Goal: Task Accomplishment & Management: Manage account settings

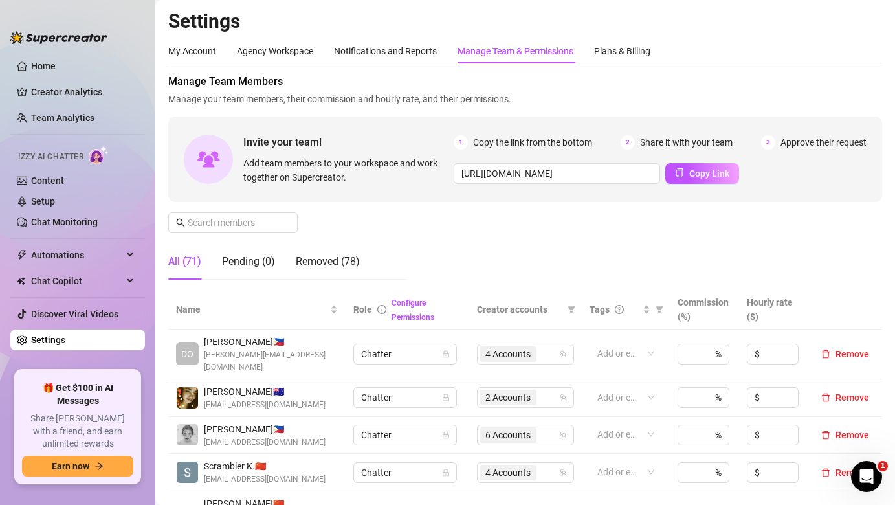
click at [209, 233] on div "Manage Team Members Manage your team members, their commission and hourly rate,…" at bounding box center [525, 182] width 714 height 216
click at [219, 228] on input "text" at bounding box center [234, 222] width 92 height 14
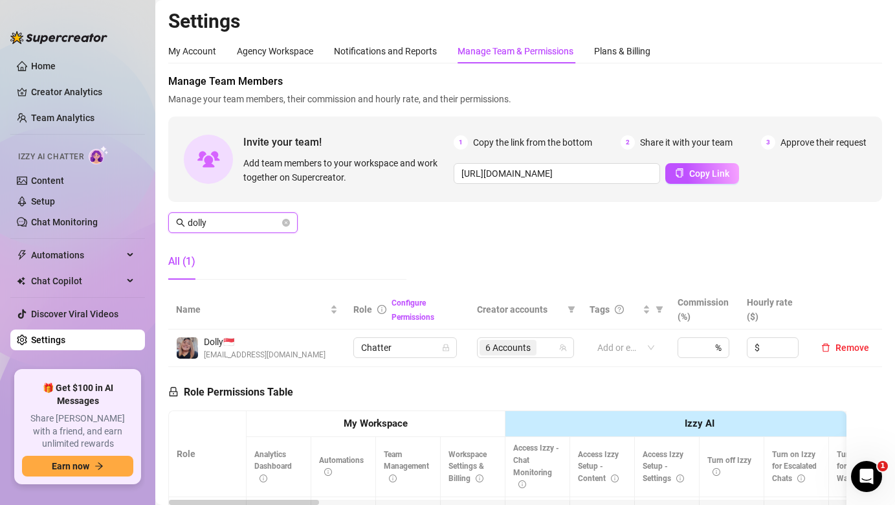
type input "dolly"
click at [298, 453] on th "Analytics Dashboard" at bounding box center [279, 467] width 65 height 60
click at [513, 352] on span "6 Accounts" at bounding box center [507, 347] width 45 height 14
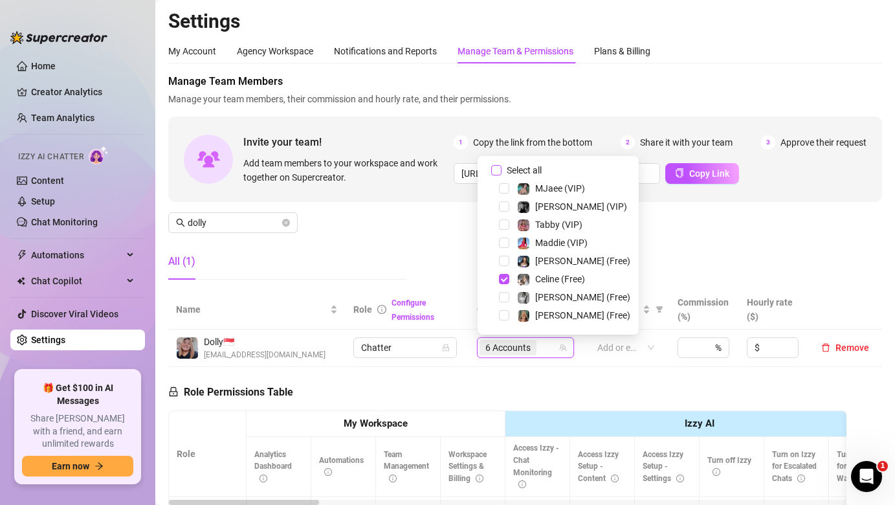
click at [510, 166] on span "Select all" at bounding box center [524, 170] width 45 height 14
click at [502, 166] on input "Select all" at bounding box center [496, 170] width 10 height 10
click at [510, 166] on span "Select all" at bounding box center [524, 170] width 45 height 14
click at [502, 166] on input "Select all" at bounding box center [496, 170] width 10 height 10
checkbox input "false"
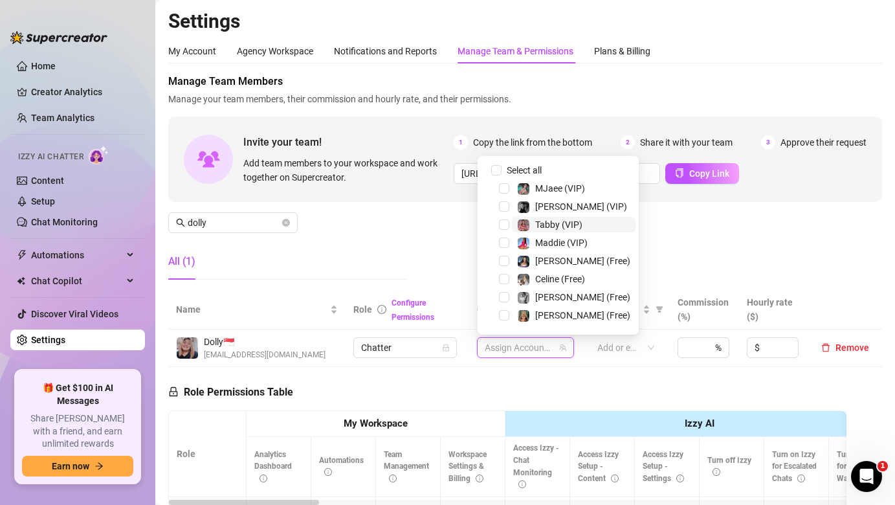
click at [518, 226] on img at bounding box center [524, 225] width 12 height 12
click at [507, 223] on span "Select tree node" at bounding box center [504, 224] width 10 height 10
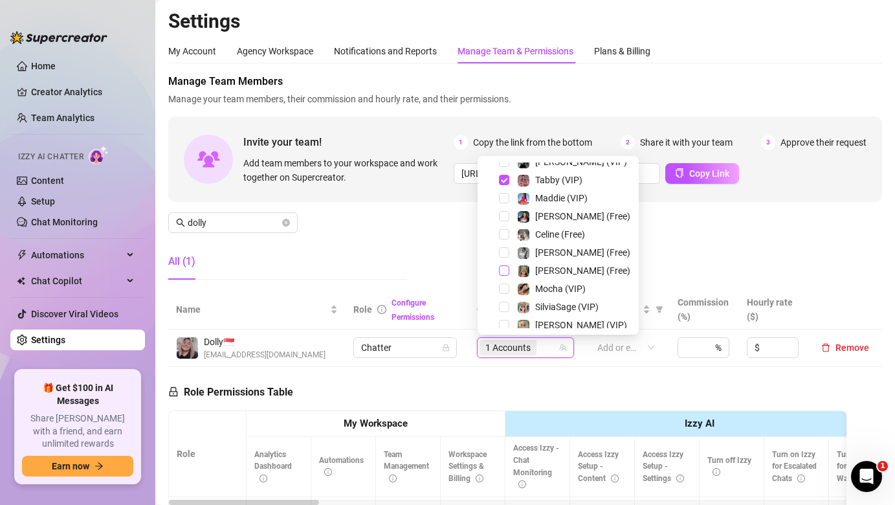
click at [505, 272] on span "Select tree node" at bounding box center [504, 270] width 10 height 10
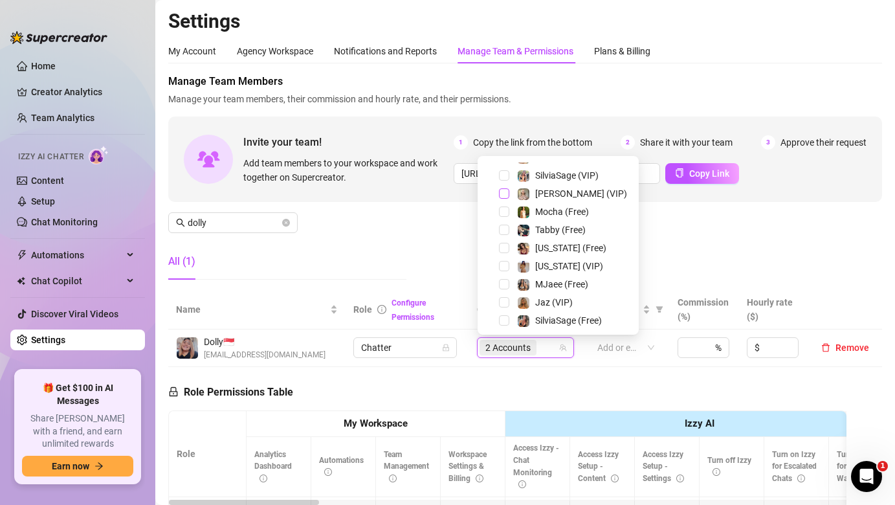
click at [505, 192] on span "Select tree node" at bounding box center [504, 193] width 10 height 10
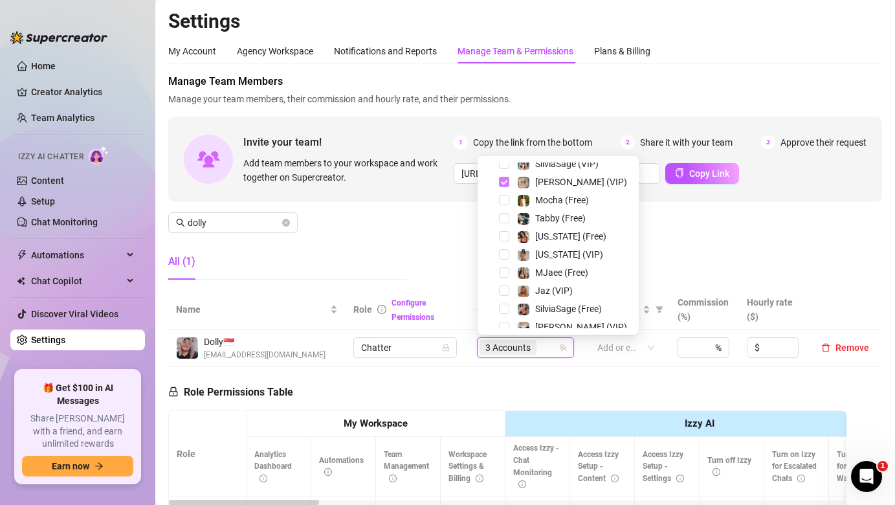
scroll to position [189, 0]
click at [504, 230] on span "Select tree node" at bounding box center [504, 235] width 10 height 10
click at [504, 248] on span "Select tree node" at bounding box center [504, 253] width 10 height 10
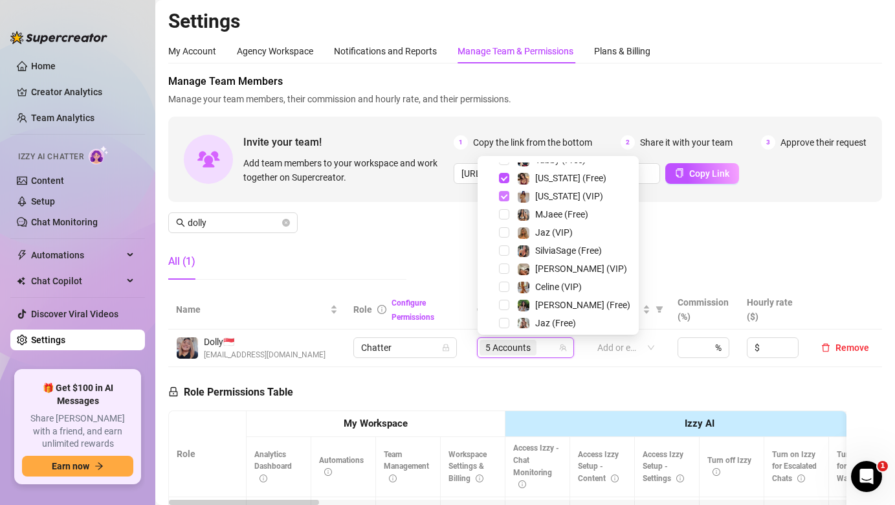
scroll to position [251, 0]
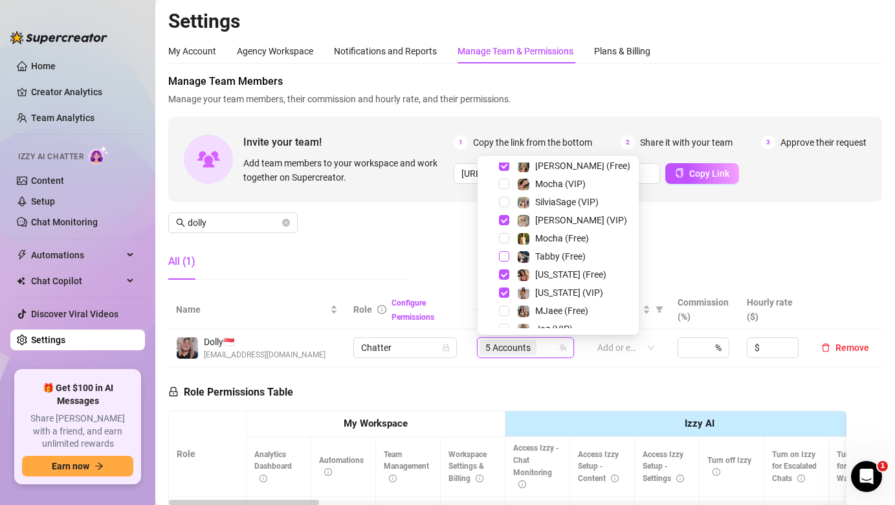
click at [504, 259] on span "Select tree node" at bounding box center [504, 256] width 10 height 10
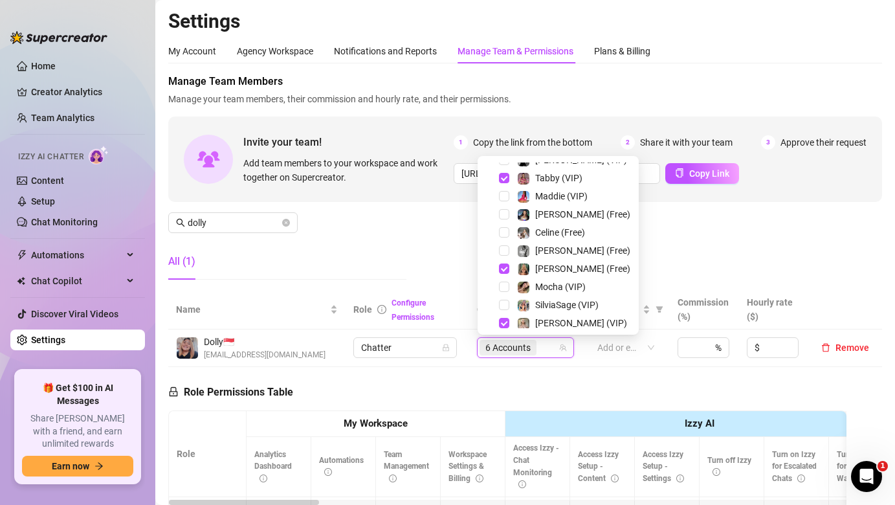
scroll to position [0, 0]
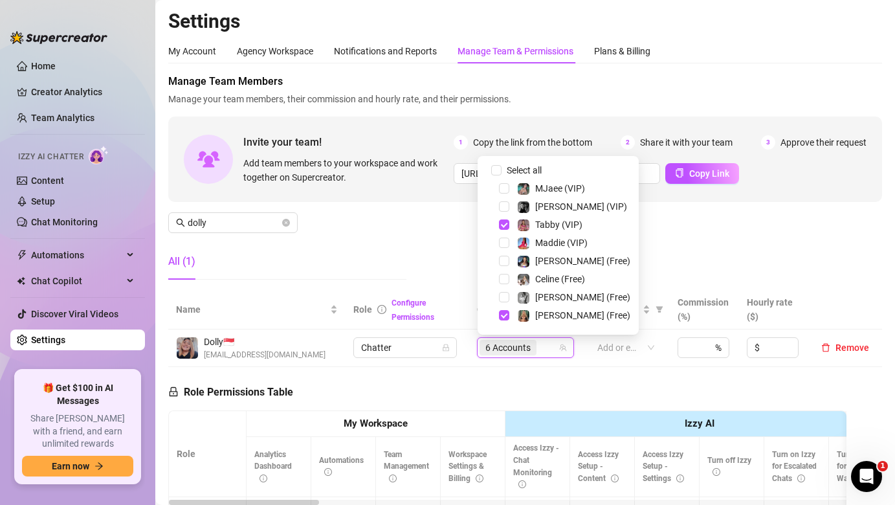
click at [432, 255] on div "Manage Team Members Manage your team members, their commission and hourly rate,…" at bounding box center [525, 182] width 714 height 216
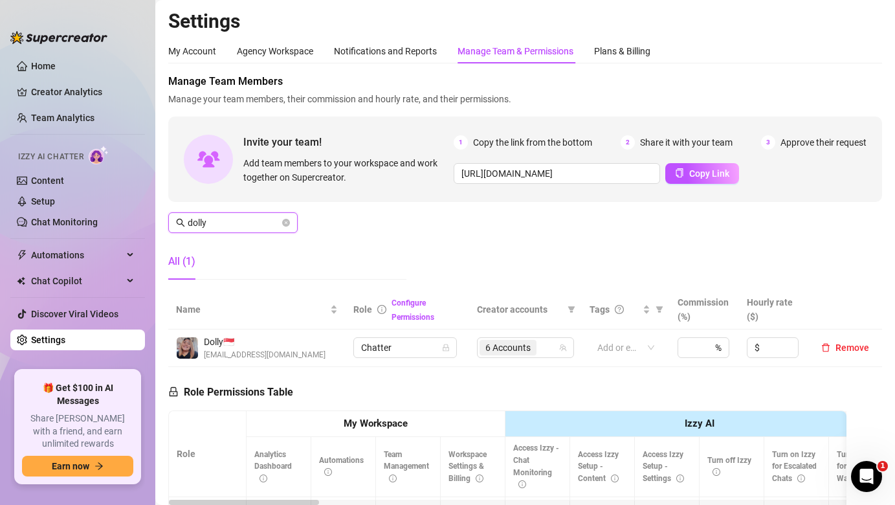
click at [257, 220] on input "dolly" at bounding box center [234, 222] width 92 height 14
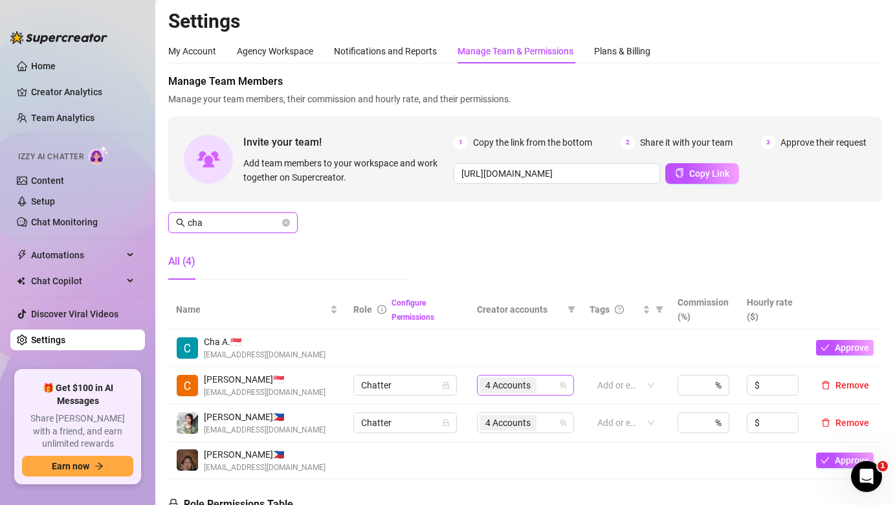
click at [518, 388] on span "4 Accounts" at bounding box center [507, 385] width 45 height 14
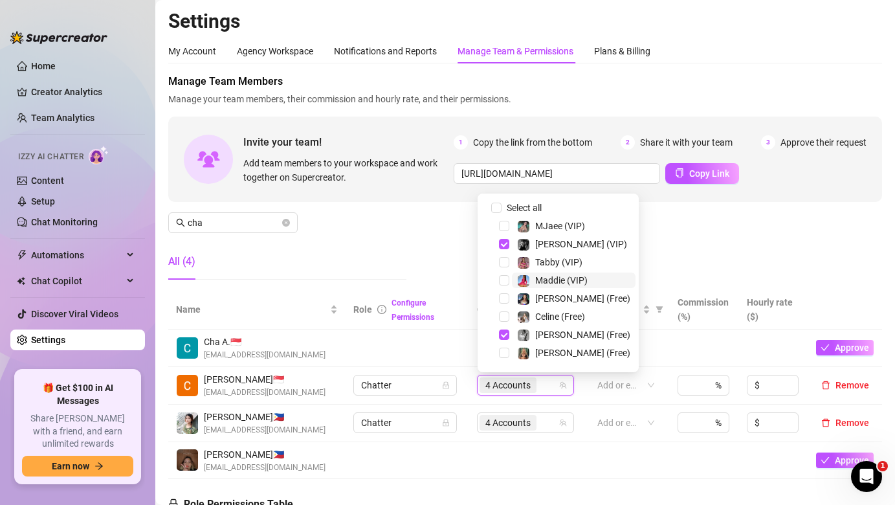
click at [531, 278] on div "Maddie (VIP)" at bounding box center [552, 280] width 71 height 16
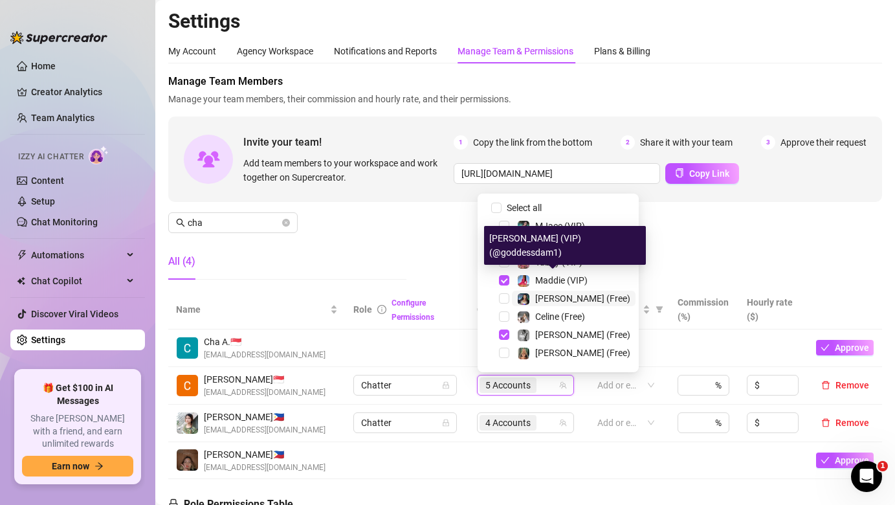
click at [542, 300] on span "[PERSON_NAME] (Free)" at bounding box center [582, 298] width 95 height 10
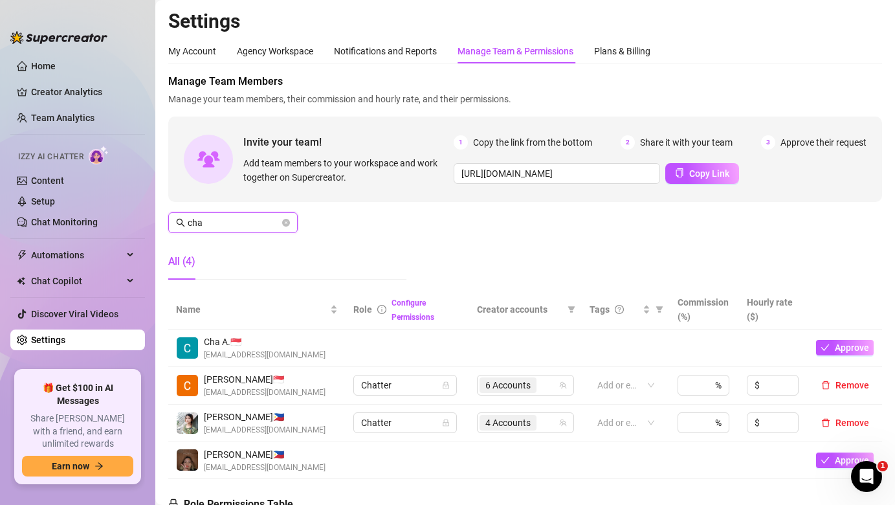
click at [254, 217] on input "cha" at bounding box center [234, 222] width 92 height 14
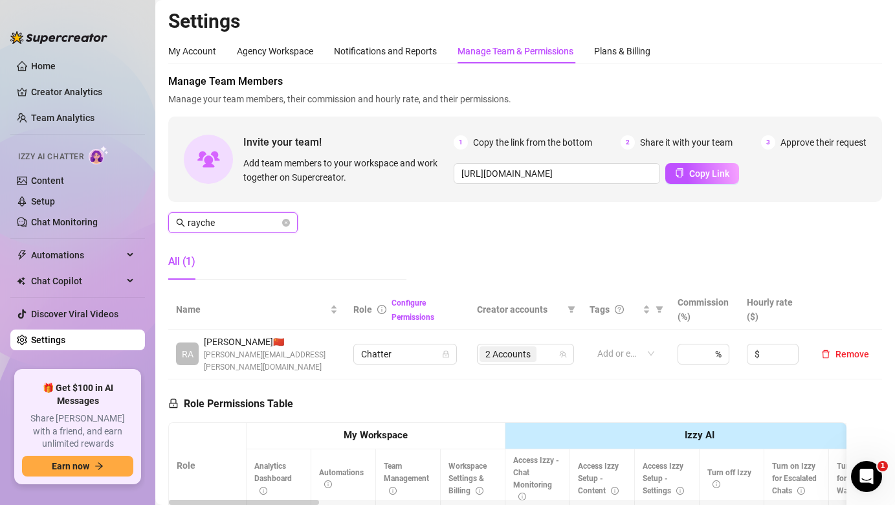
type input "rayche"
click at [496, 360] on td "2 Accounts" at bounding box center [525, 354] width 113 height 50
click at [498, 355] on span "2 Accounts" at bounding box center [508, 354] width 57 height 16
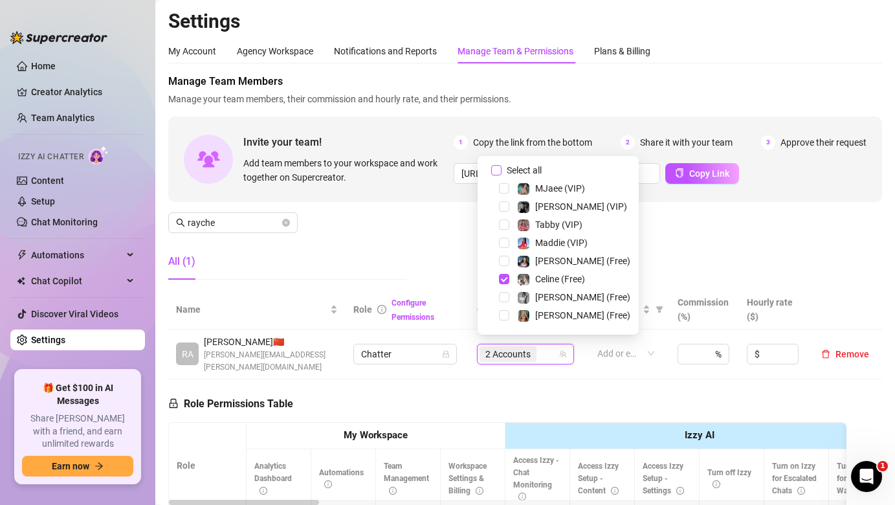
click at [508, 171] on span "Select all" at bounding box center [524, 170] width 45 height 14
click at [502, 171] on input "Select all" at bounding box center [496, 170] width 10 height 10
click at [508, 171] on span "Select all" at bounding box center [524, 170] width 45 height 14
click at [502, 171] on input "Select all" at bounding box center [496, 170] width 10 height 10
checkbox input "false"
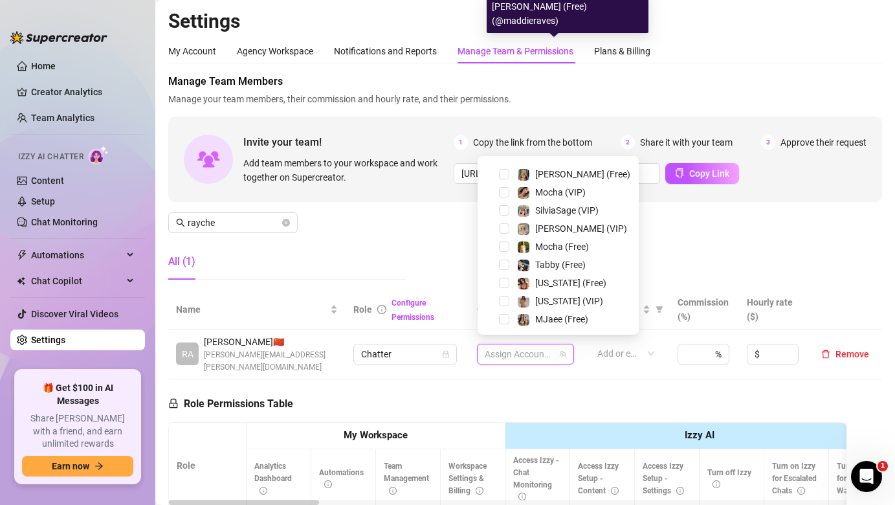
scroll to position [212, 0]
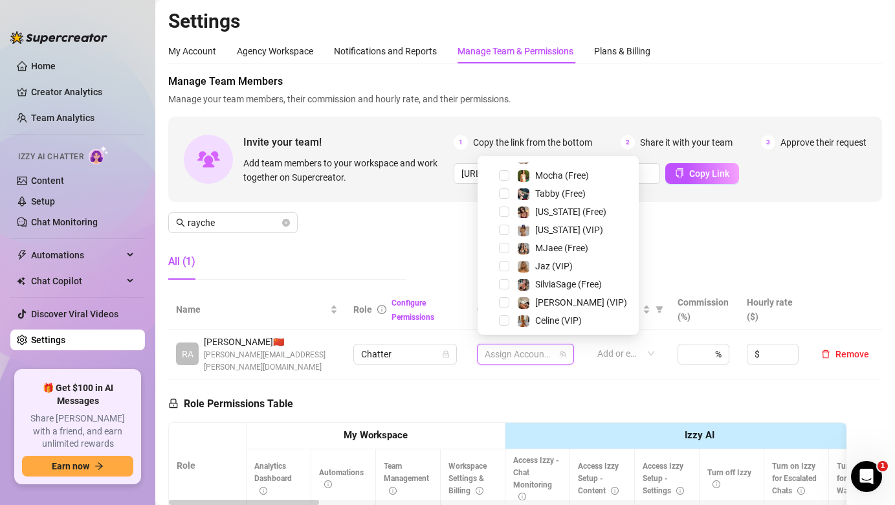
click at [511, 274] on div "Jaz (VIP)" at bounding box center [558, 266] width 155 height 16
click at [517, 280] on div at bounding box center [523, 284] width 13 height 16
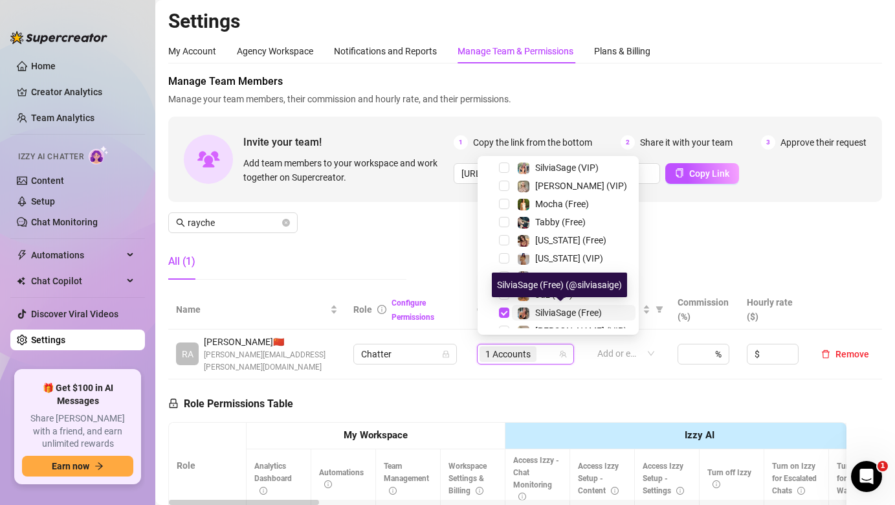
scroll to position [139, 0]
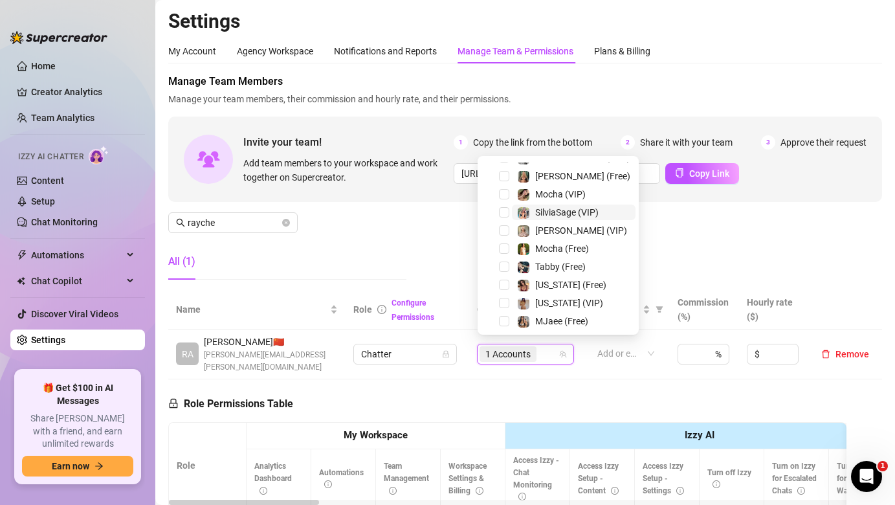
click at [525, 213] on img at bounding box center [524, 213] width 12 height 12
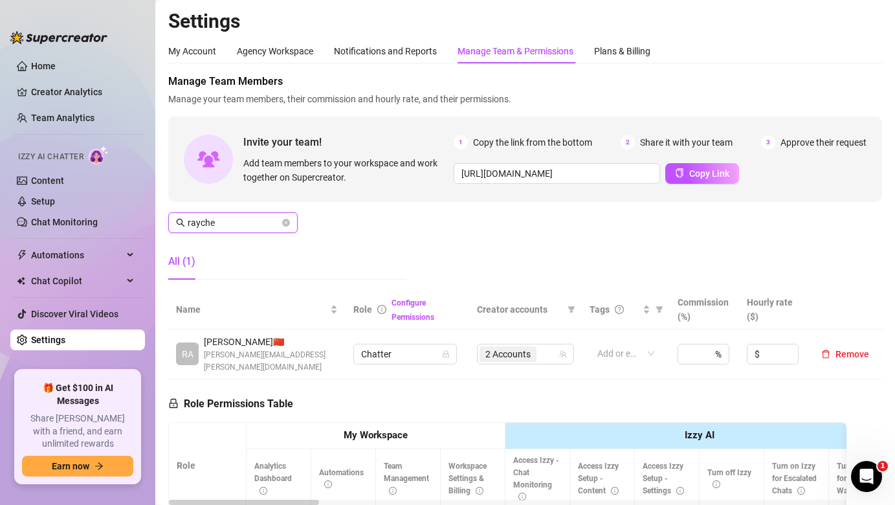
click at [241, 226] on input "rayche" at bounding box center [234, 222] width 92 height 14
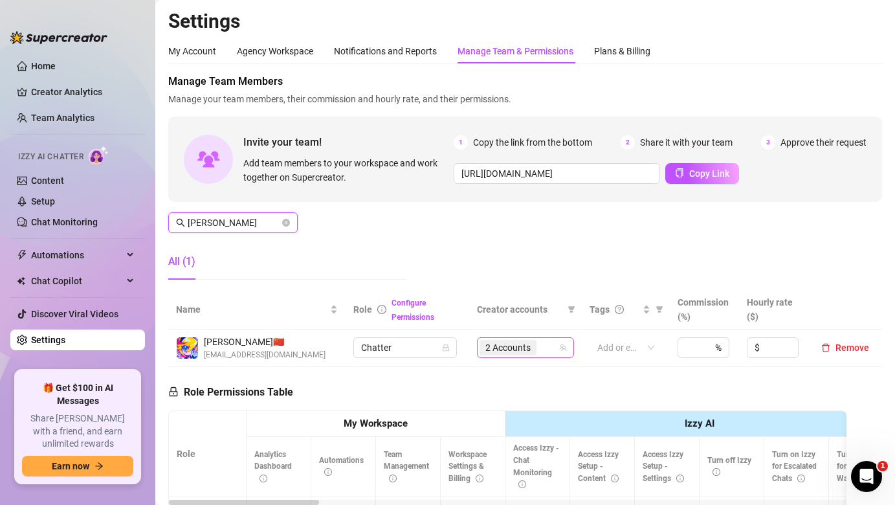
click at [500, 344] on span "2 Accounts" at bounding box center [507, 347] width 45 height 14
type input "[PERSON_NAME]"
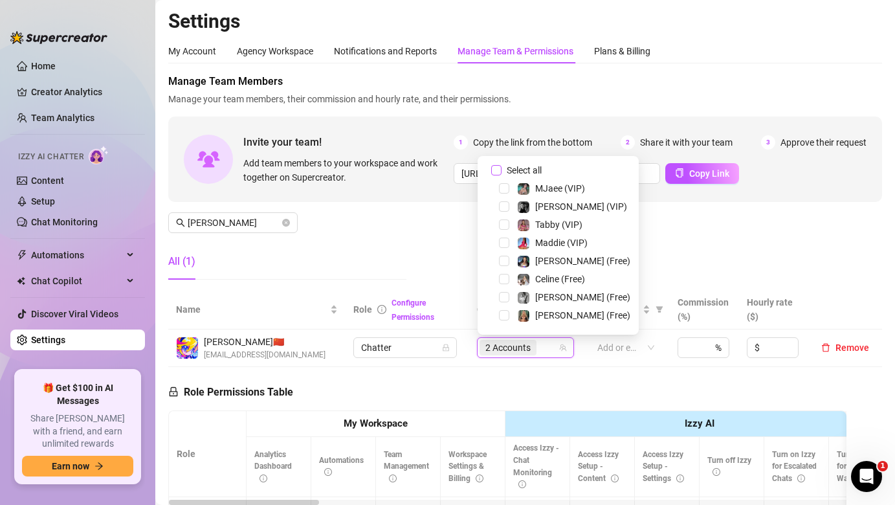
click at [512, 170] on span "Select all" at bounding box center [524, 170] width 45 height 14
click at [502, 170] on input "Select all" at bounding box center [496, 170] width 10 height 10
click at [512, 170] on span "Select all" at bounding box center [524, 170] width 45 height 14
click at [502, 170] on input "Select all" at bounding box center [496, 170] width 10 height 10
checkbox input "false"
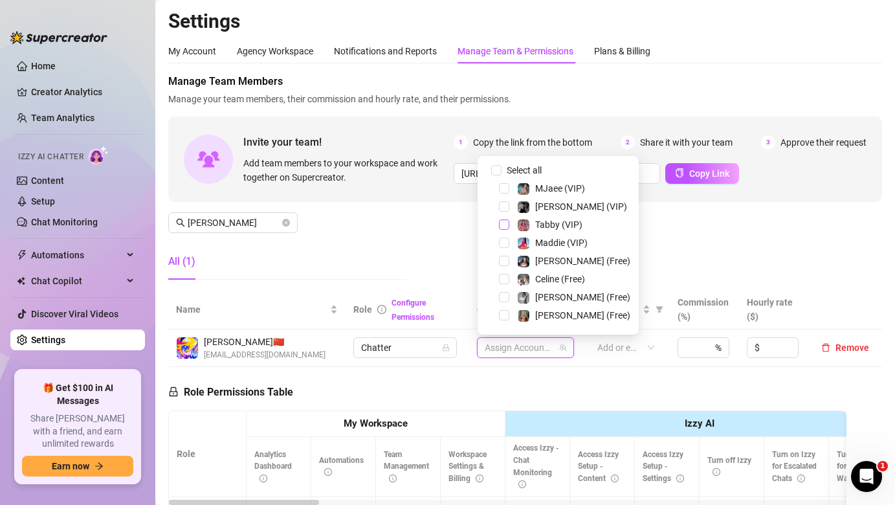
click at [502, 226] on span "Select tree node" at bounding box center [504, 224] width 10 height 10
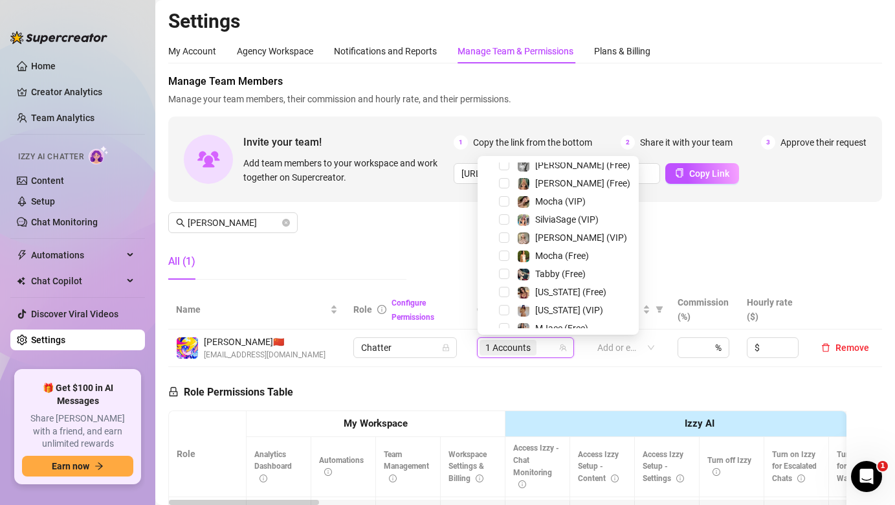
scroll to position [154, 0]
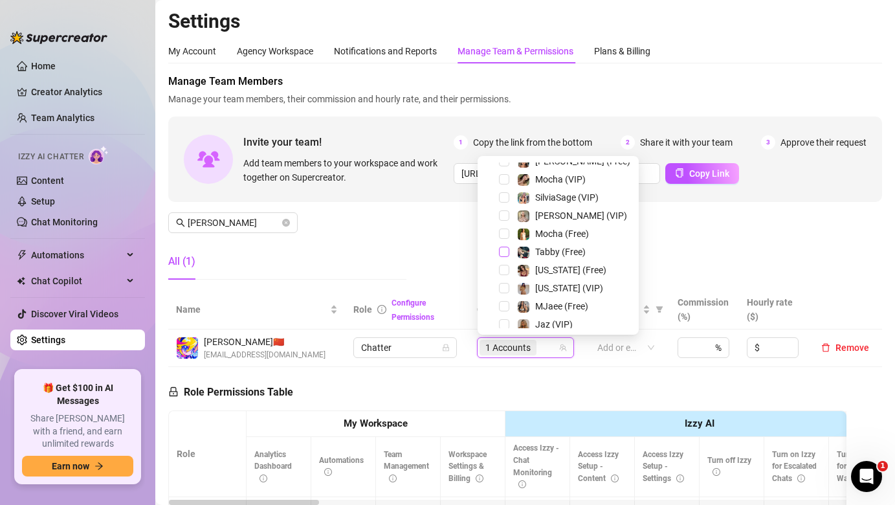
click at [507, 247] on span "Select tree node" at bounding box center [504, 252] width 10 height 10
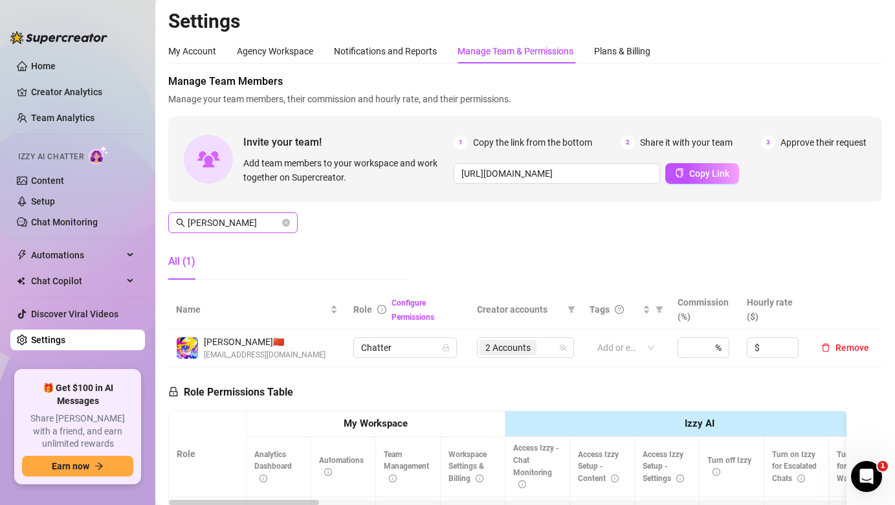
click at [258, 232] on span "[PERSON_NAME]" at bounding box center [232, 222] width 129 height 21
type input "jaya"
click at [539, 351] on input "search" at bounding box center [540, 348] width 3 height 16
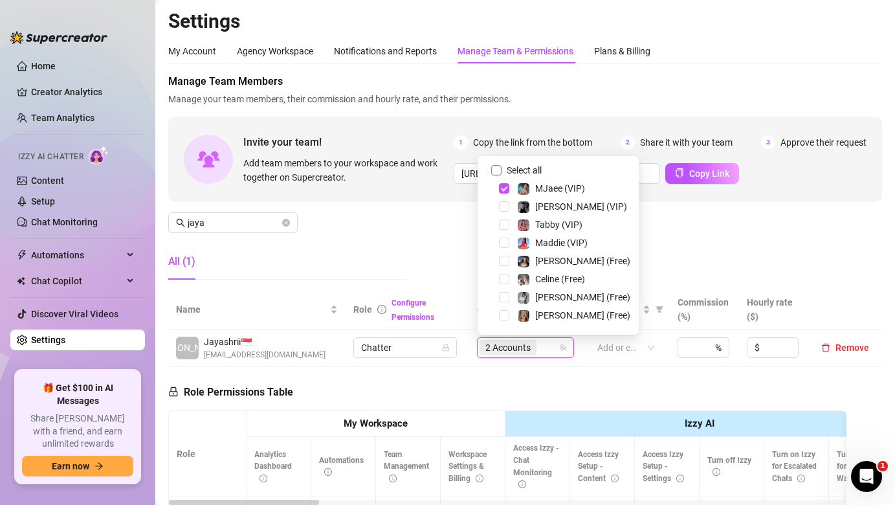
click at [518, 169] on span "Select all" at bounding box center [524, 170] width 45 height 14
click at [502, 169] on input "Select all" at bounding box center [496, 170] width 10 height 10
click at [518, 169] on span "Select all" at bounding box center [524, 170] width 45 height 14
click at [502, 169] on input "Select all" at bounding box center [496, 170] width 10 height 10
checkbox input "false"
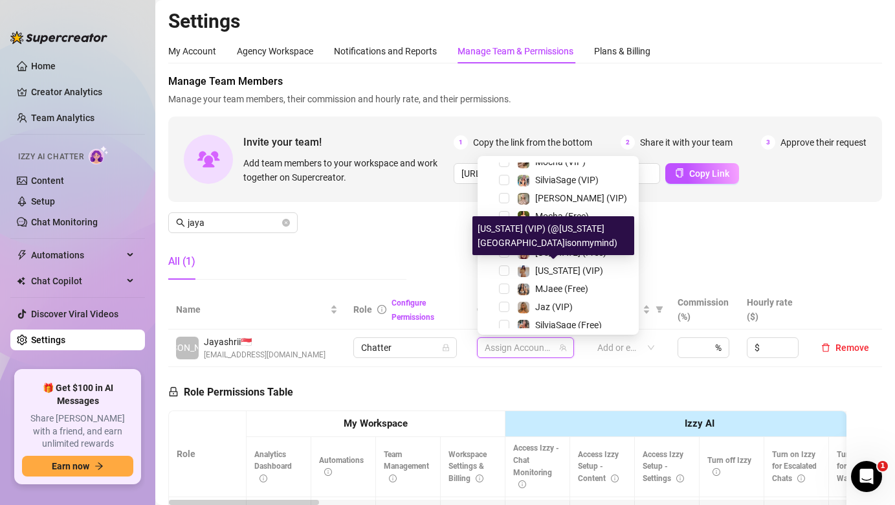
scroll to position [137, 0]
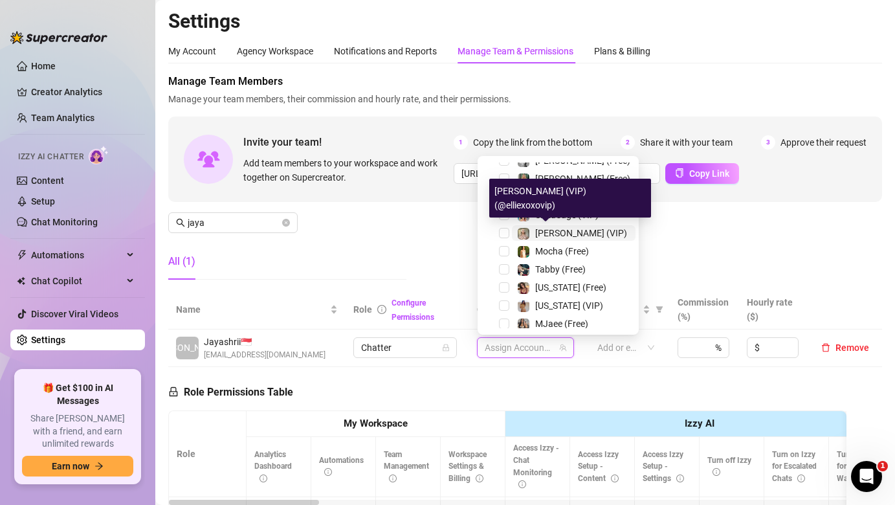
click at [519, 232] on img at bounding box center [524, 234] width 12 height 12
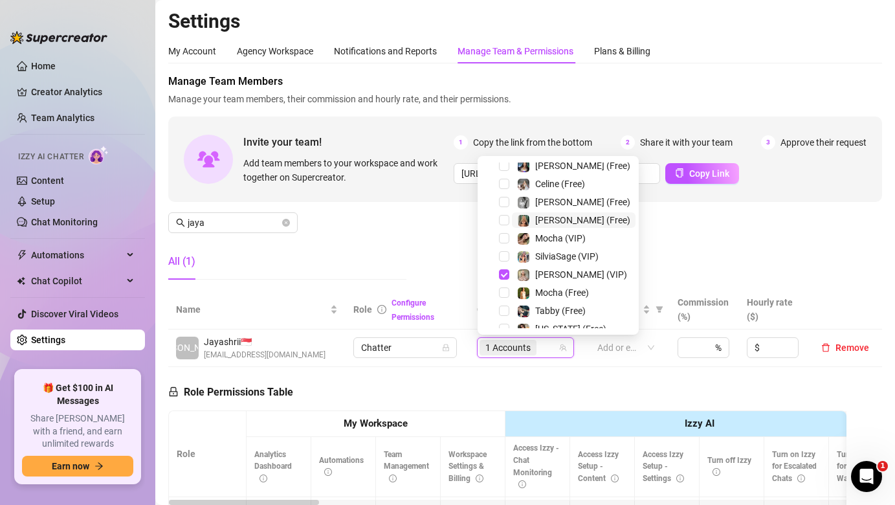
click at [513, 214] on span "[PERSON_NAME] (Free)" at bounding box center [574, 220] width 124 height 16
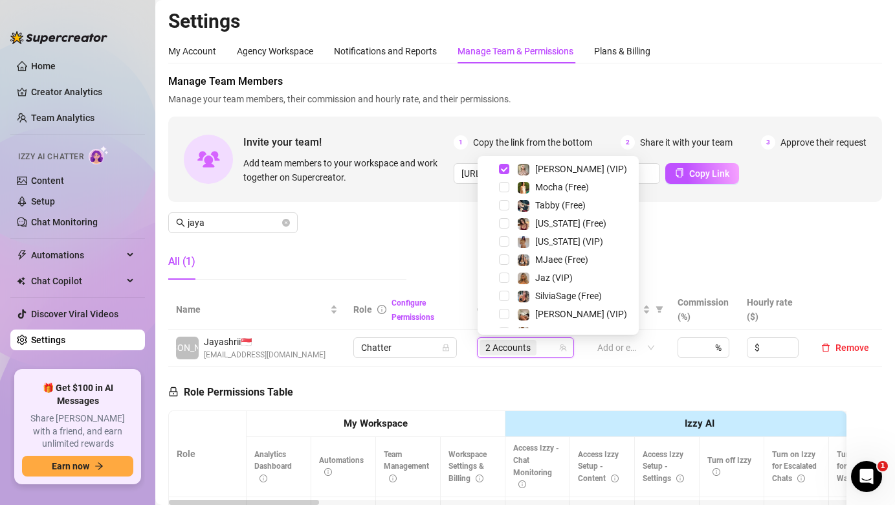
scroll to position [195, 0]
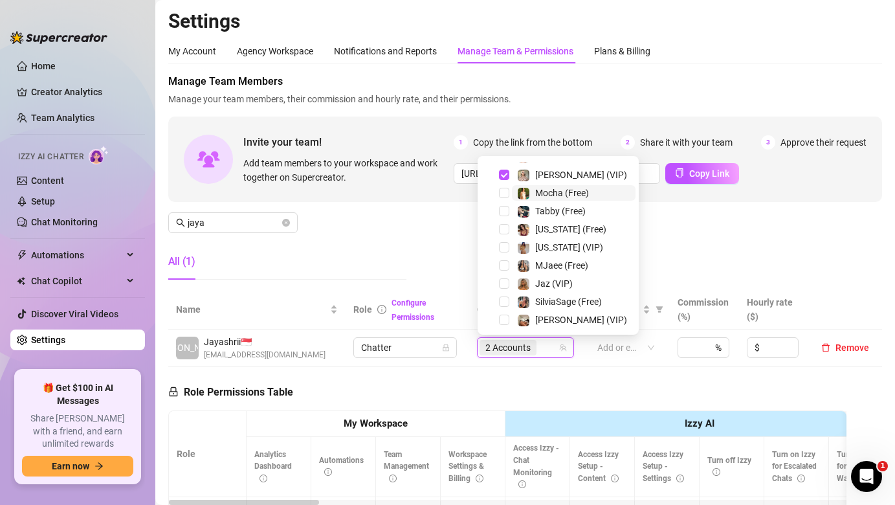
click at [512, 193] on span "Mocha (Free)" at bounding box center [574, 193] width 124 height 16
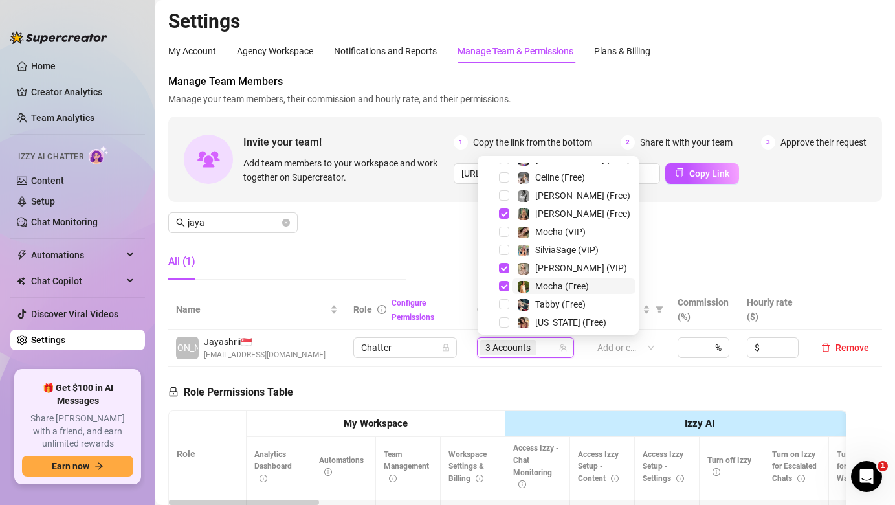
scroll to position [95, 0]
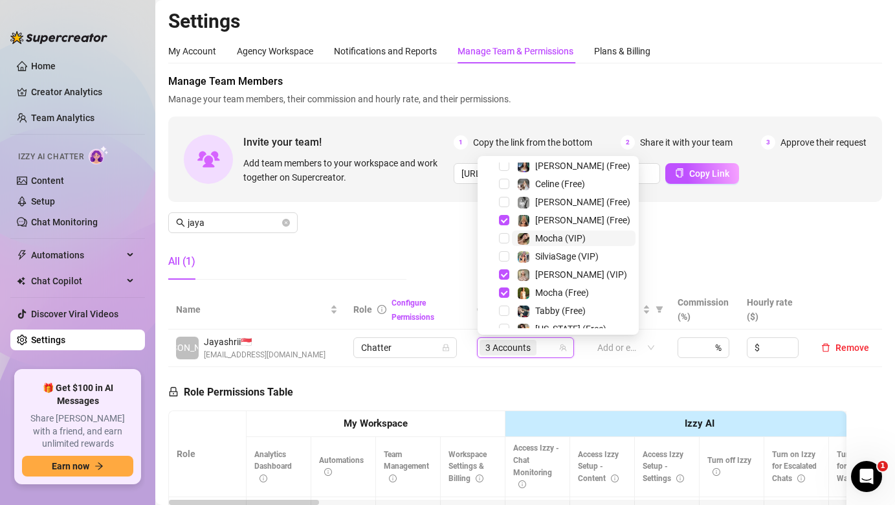
click at [515, 237] on span "Mocha (VIP)" at bounding box center [574, 238] width 124 height 16
